Goal: Task Accomplishment & Management: Manage account settings

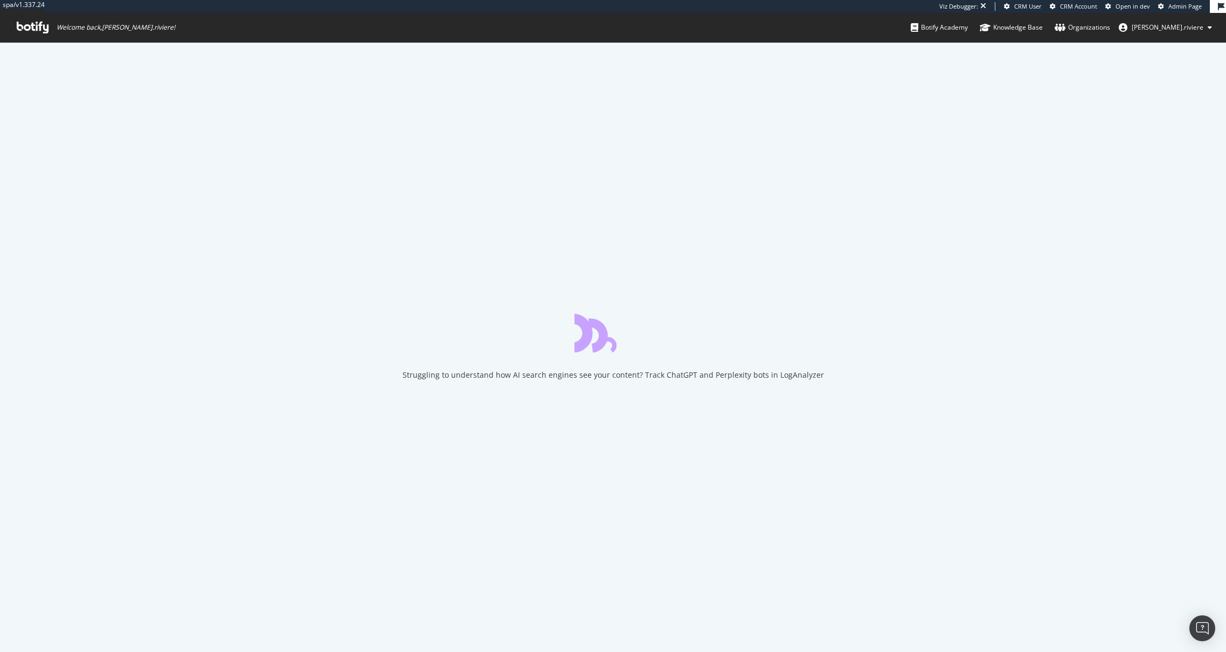
click at [1184, 29] on span "[PERSON_NAME].riviere" at bounding box center [1167, 27] width 72 height 9
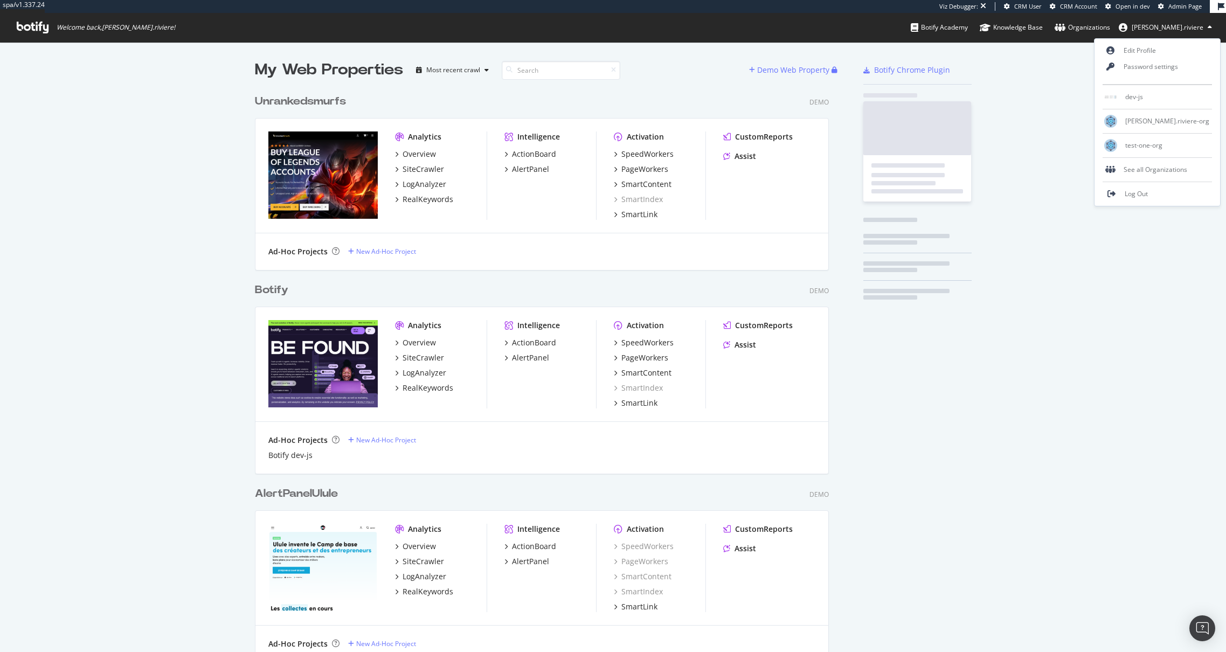
scroll to position [2825, 574]
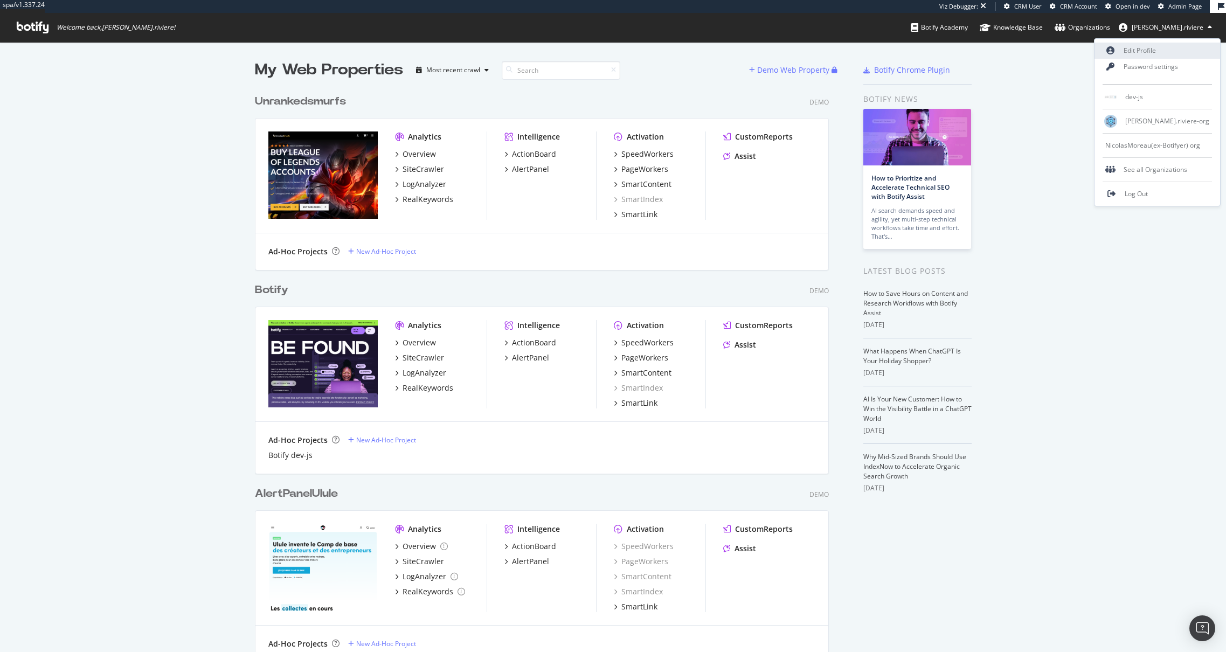
click at [1158, 54] on link "Edit Profile" at bounding box center [1157, 51] width 126 height 16
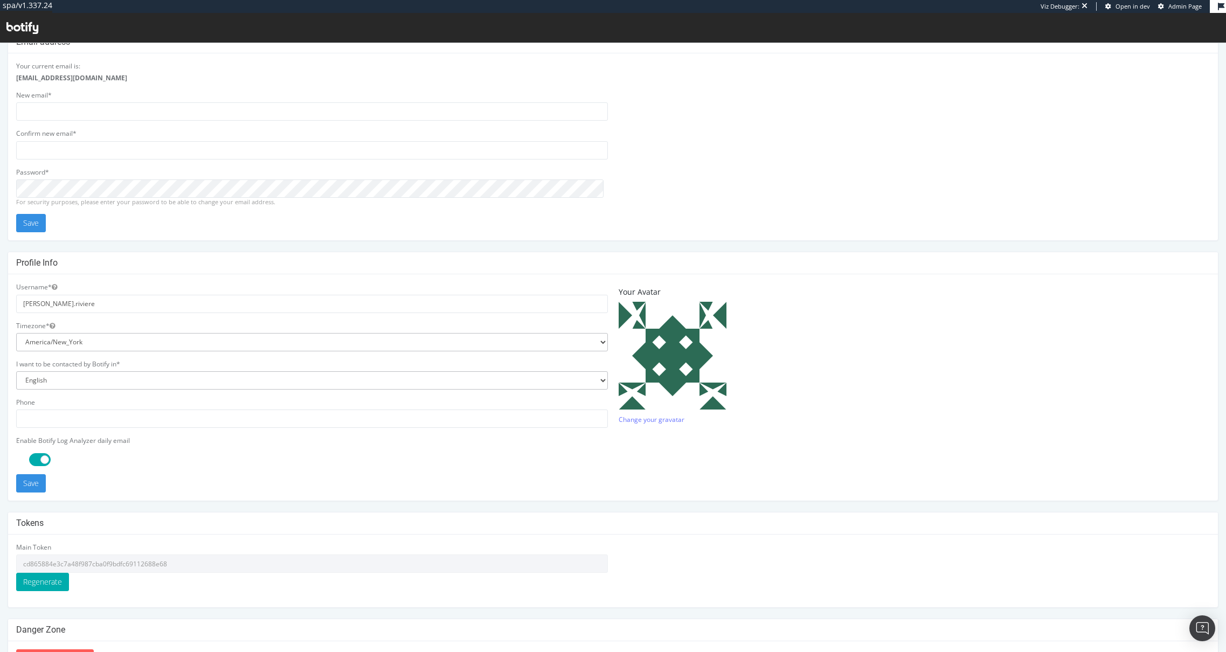
scroll to position [69, 0]
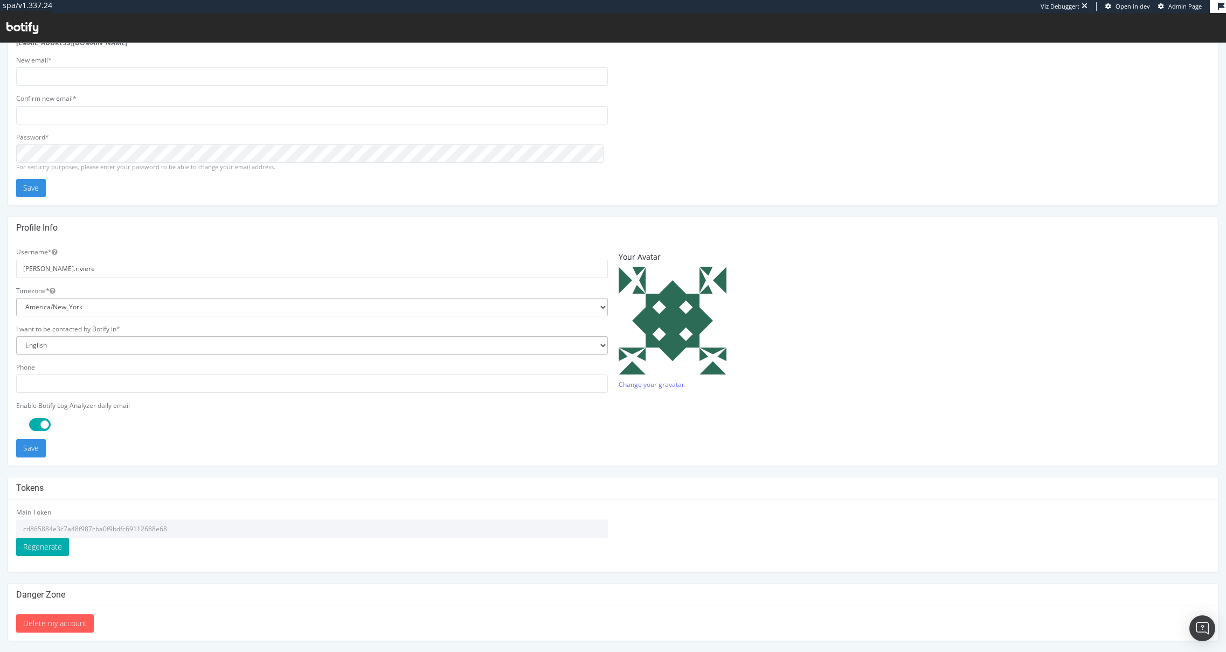
click at [119, 526] on input "cd865884e3c7a48f987cba0f9bdfc69112688e68" at bounding box center [312, 528] width 592 height 18
click at [120, 526] on input "cd865884e3c7a48f987cba0f9bdfc69112688e68" at bounding box center [312, 528] width 592 height 18
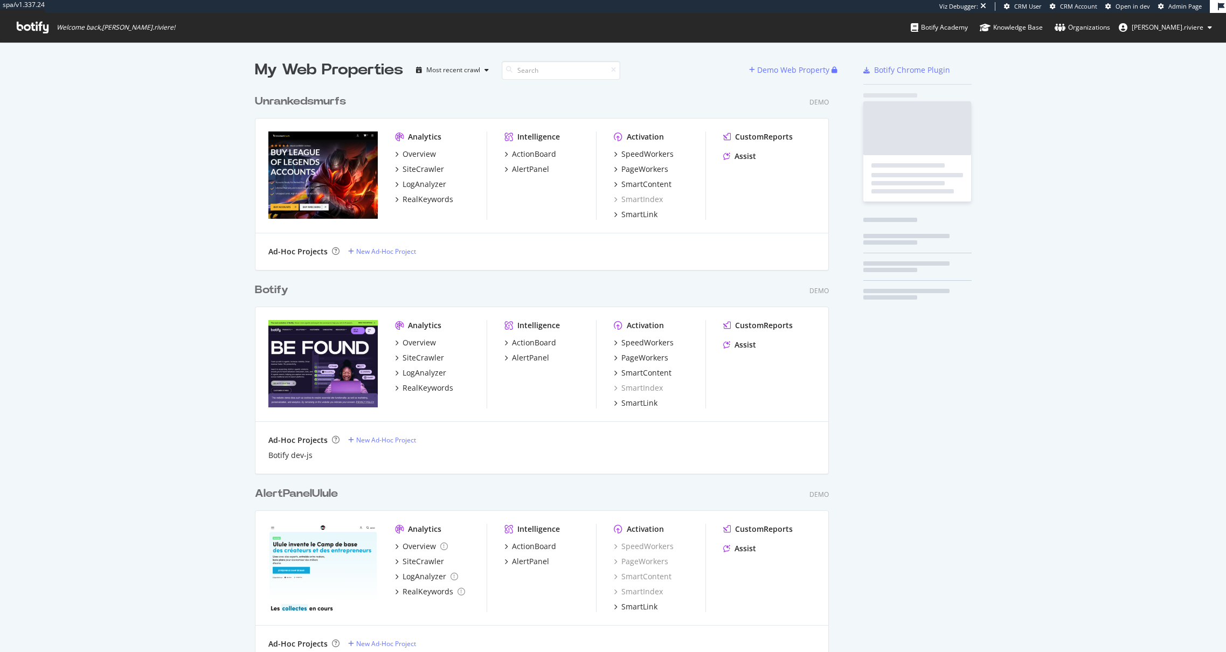
scroll to position [2825, 574]
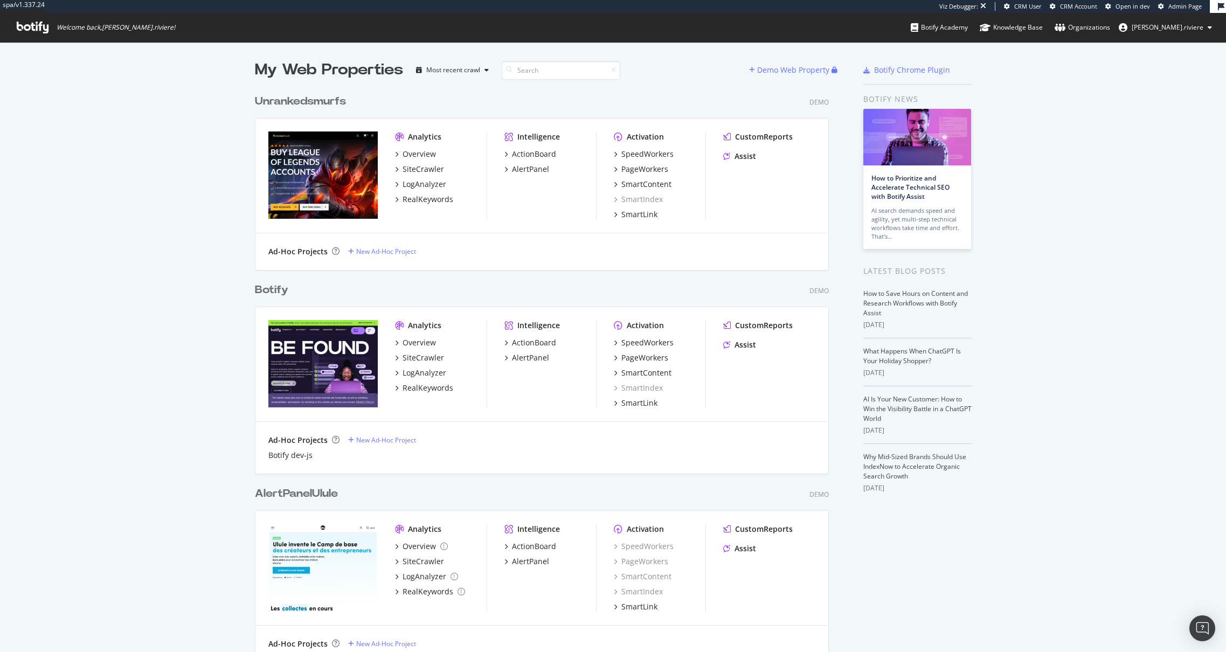
click at [1176, 28] on span "[PERSON_NAME].riviere" at bounding box center [1167, 27] width 72 height 9
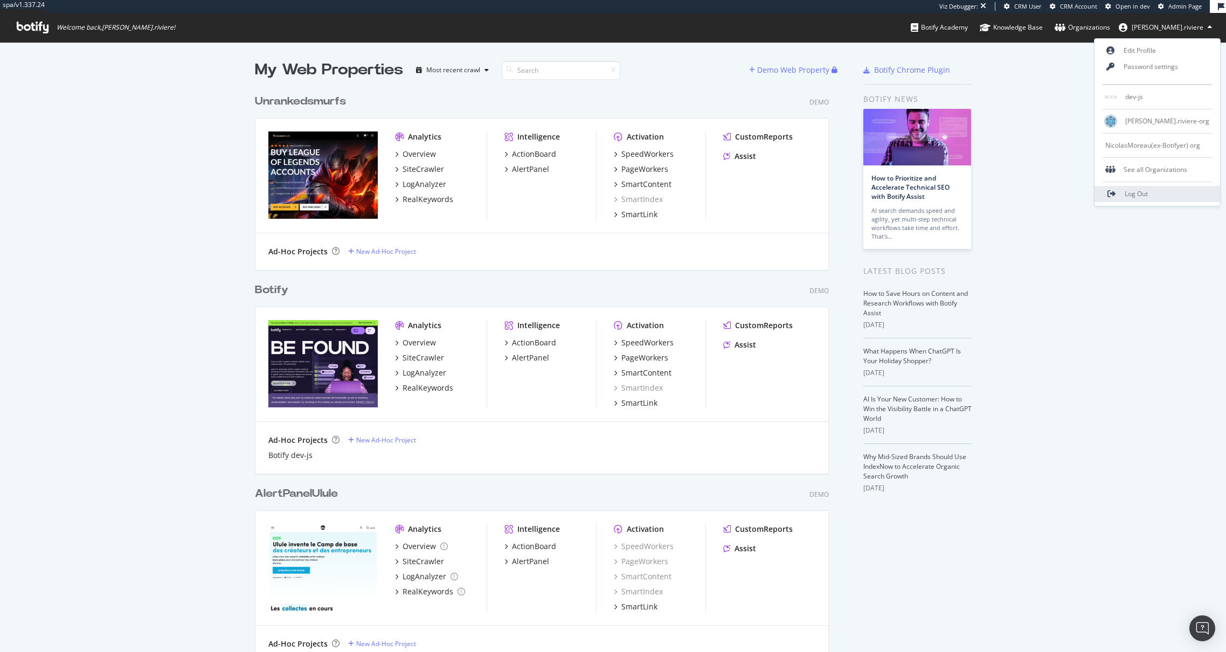
click at [1159, 192] on link "Log Out" at bounding box center [1157, 194] width 126 height 16
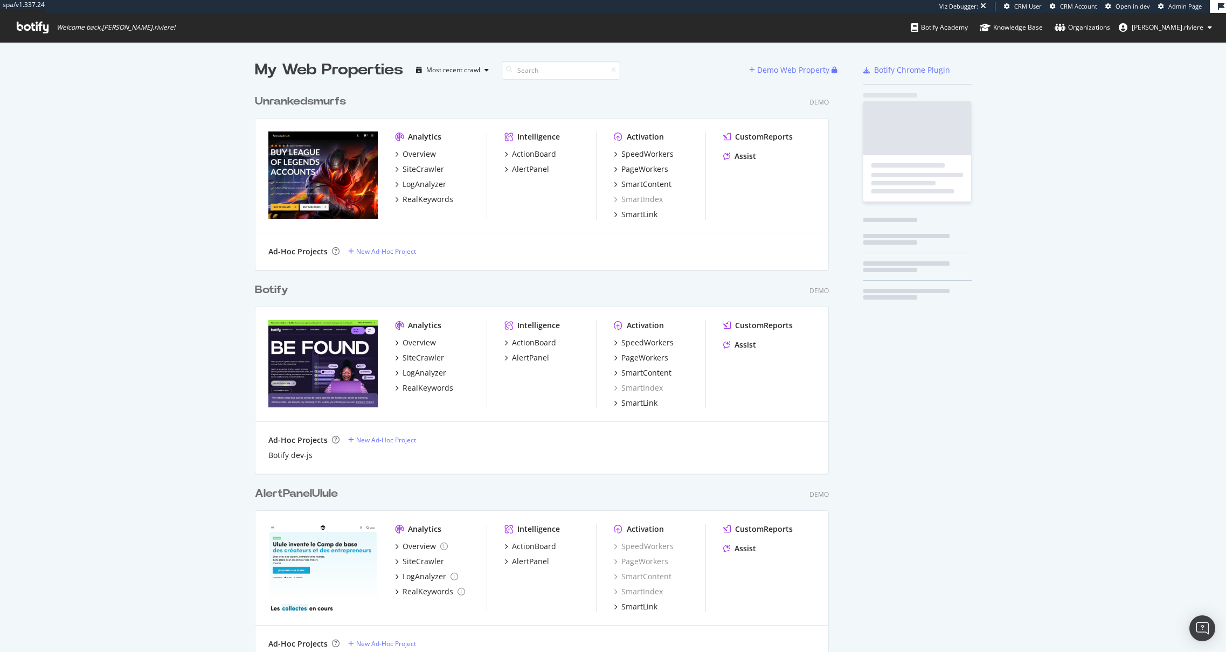
scroll to position [2825, 574]
